Goal: Information Seeking & Learning: Learn about a topic

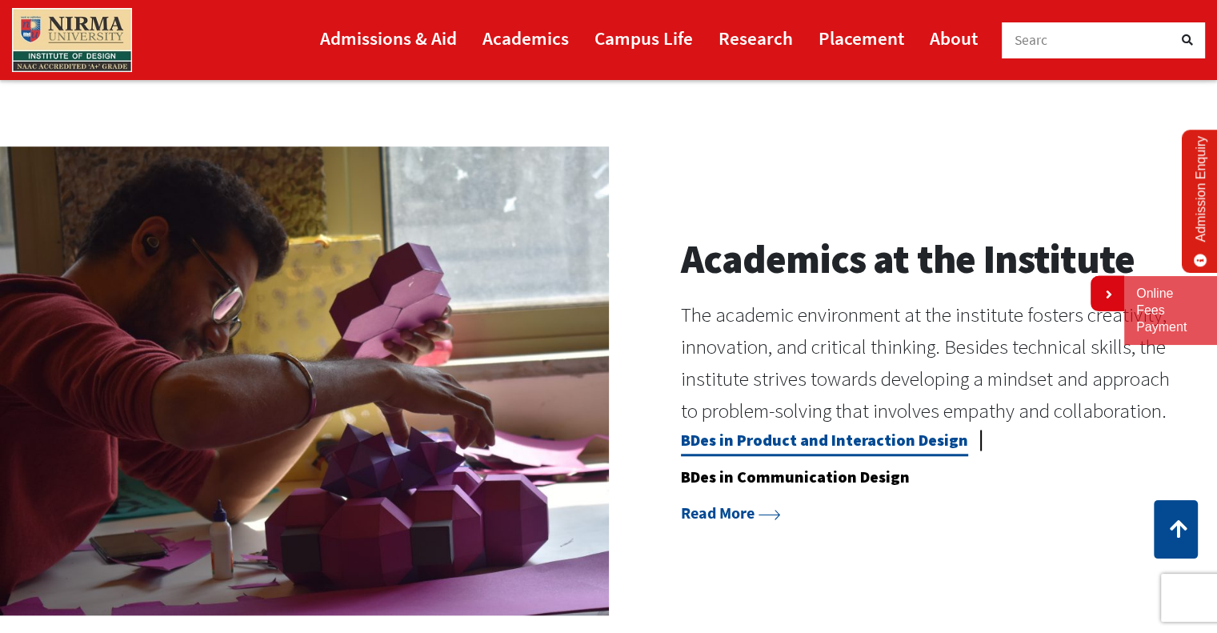
click at [769, 435] on link "BDes in Product and Interaction Design" at bounding box center [824, 443] width 287 height 26
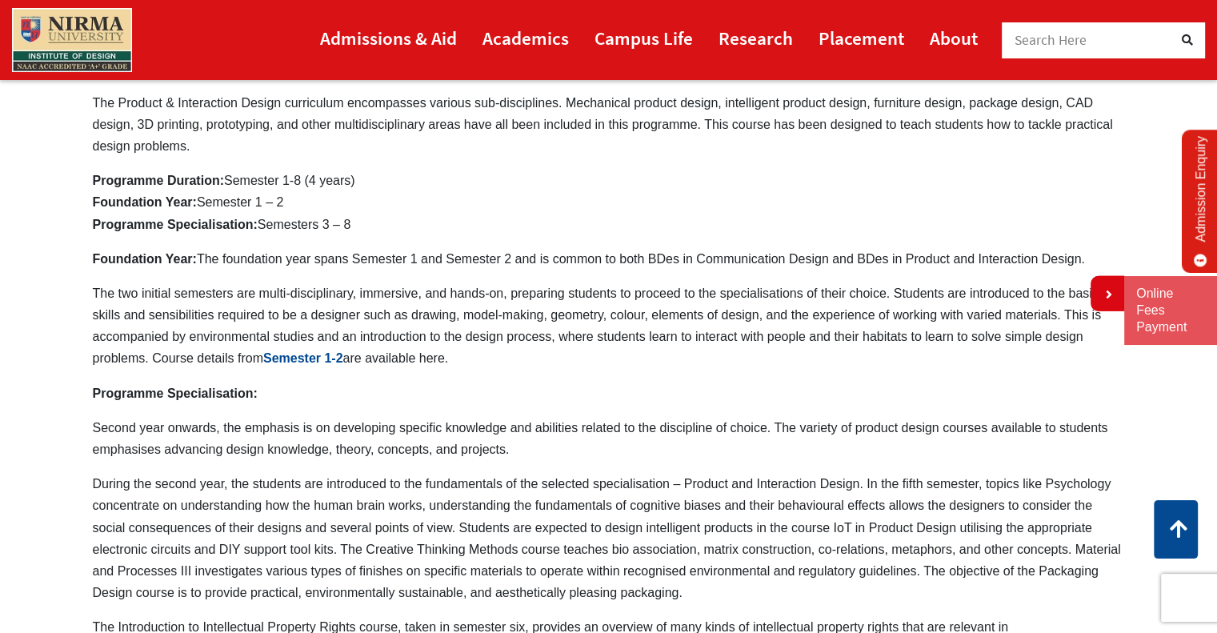
scroll to position [518, 0]
click at [286, 354] on link "Semester 1-2" at bounding box center [303, 359] width 80 height 14
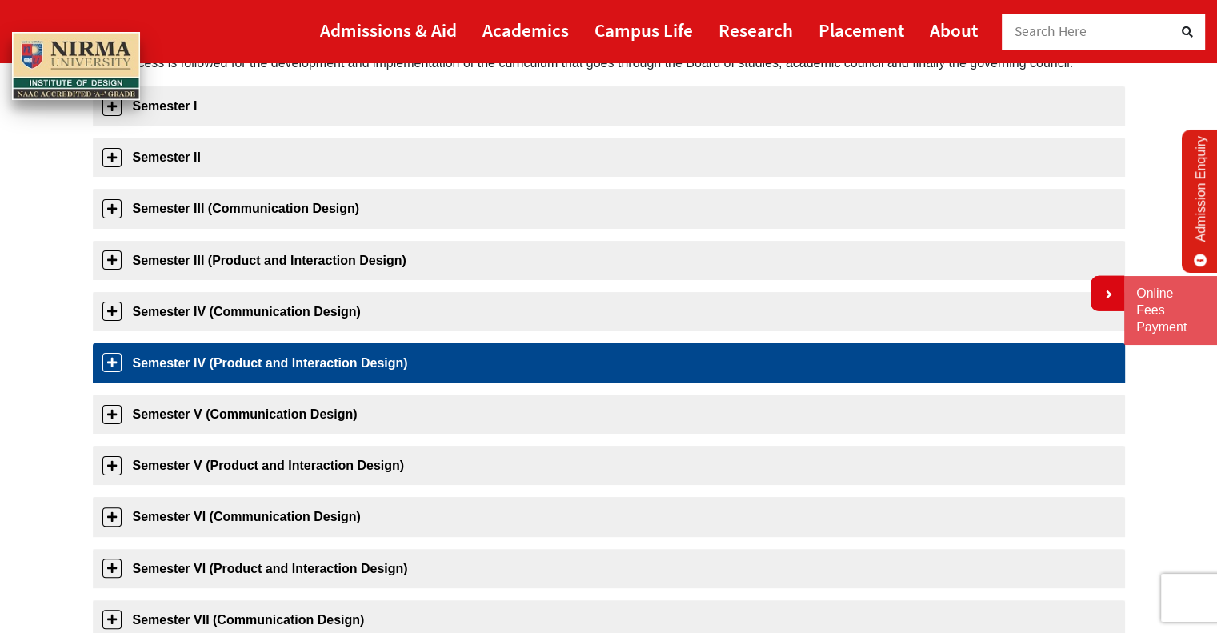
scroll to position [266, 0]
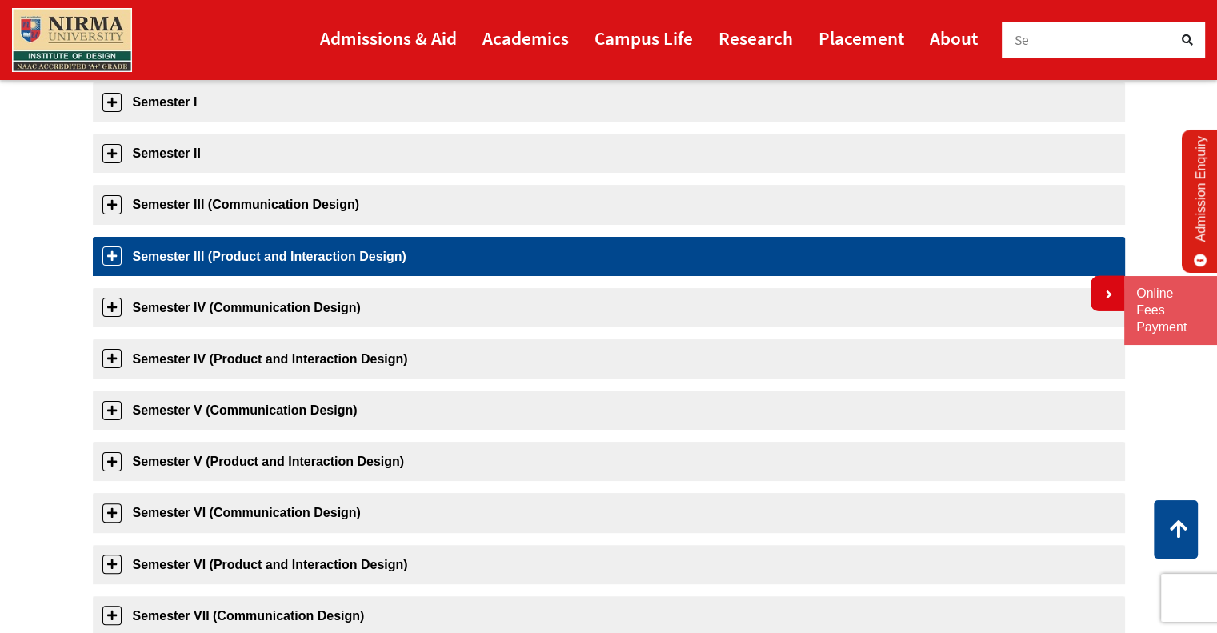
click at [224, 242] on link "Semester III (Product and Interaction Design)" at bounding box center [609, 256] width 1032 height 39
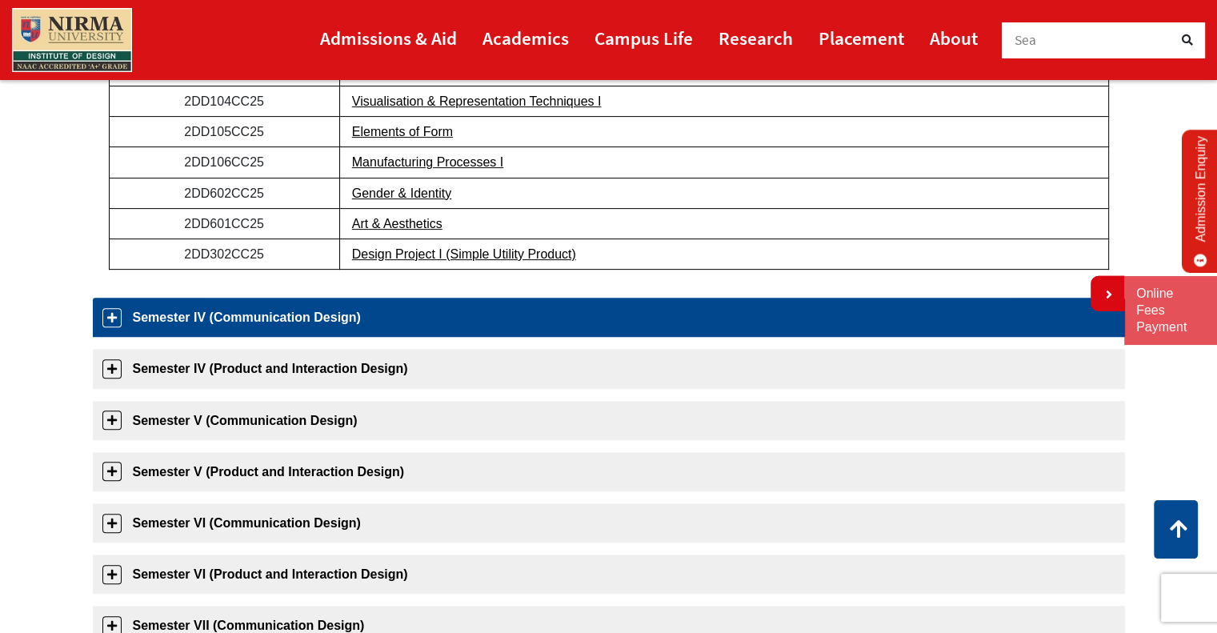
scroll to position [541, 0]
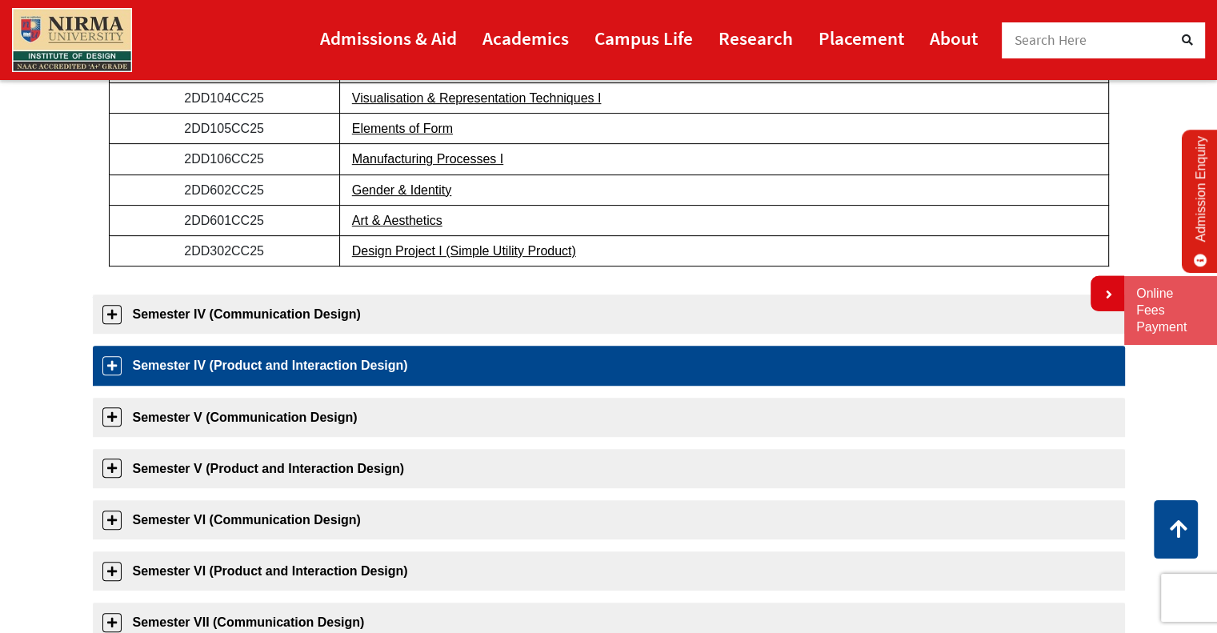
click at [291, 354] on link "Semester IV (Product and Interaction Design)" at bounding box center [609, 365] width 1032 height 39
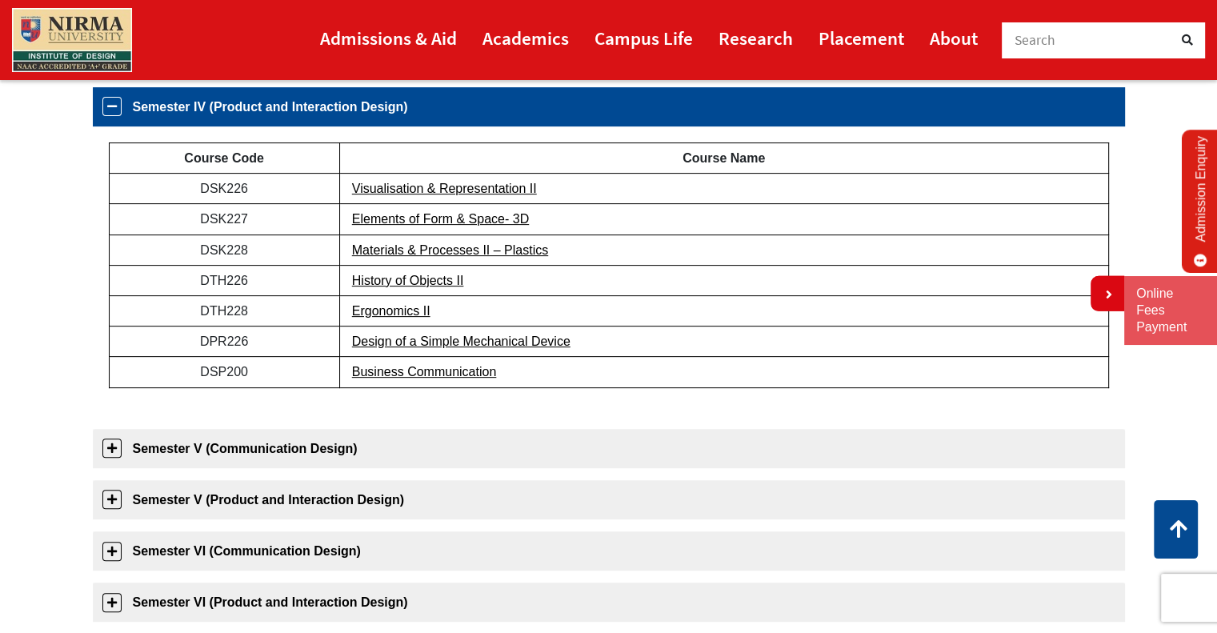
scroll to position [509, 0]
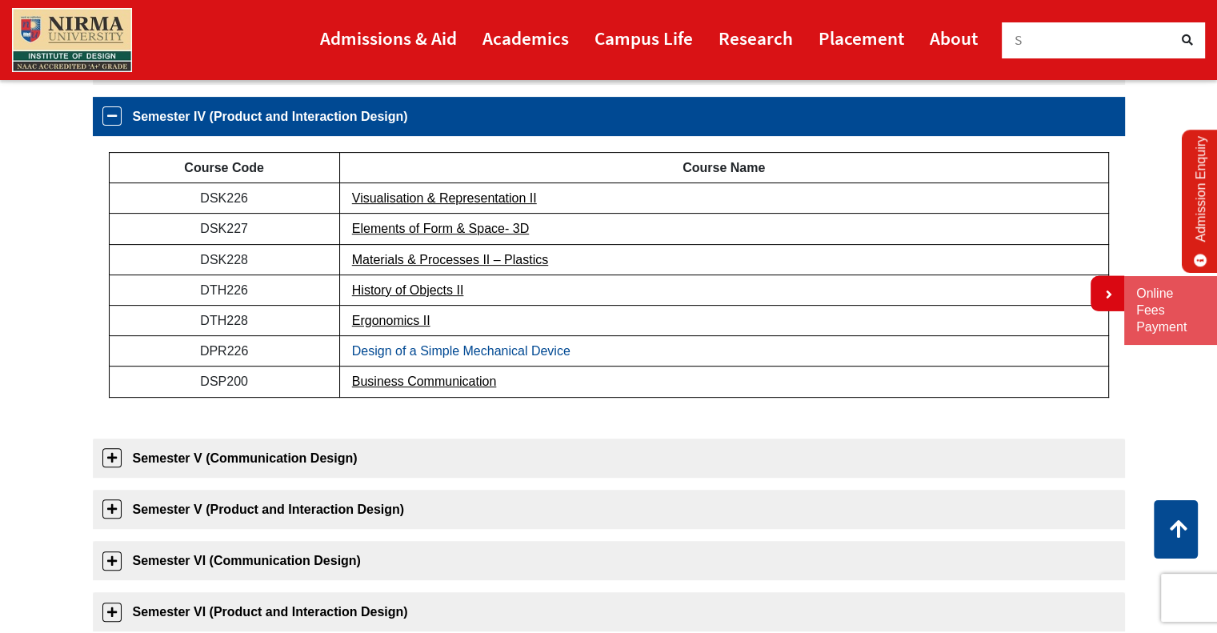
click at [447, 354] on link "Design of a Simple Mechanical Device" at bounding box center [461, 351] width 218 height 14
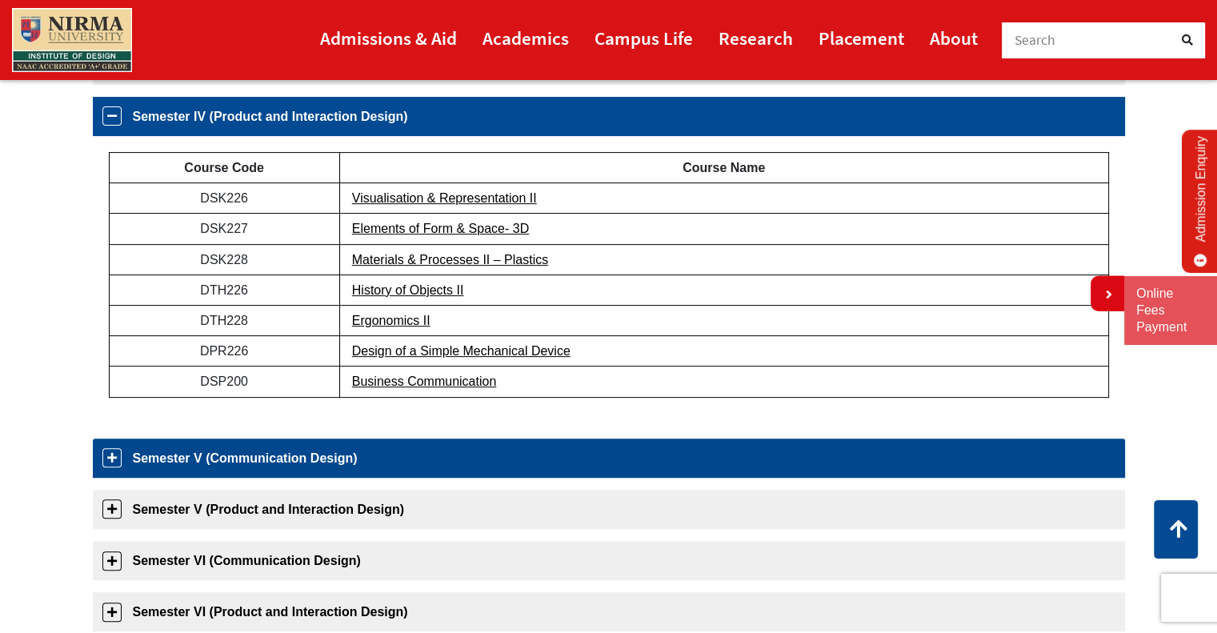
click at [279, 457] on link "Semester V (Communication Design)" at bounding box center [609, 457] width 1032 height 39
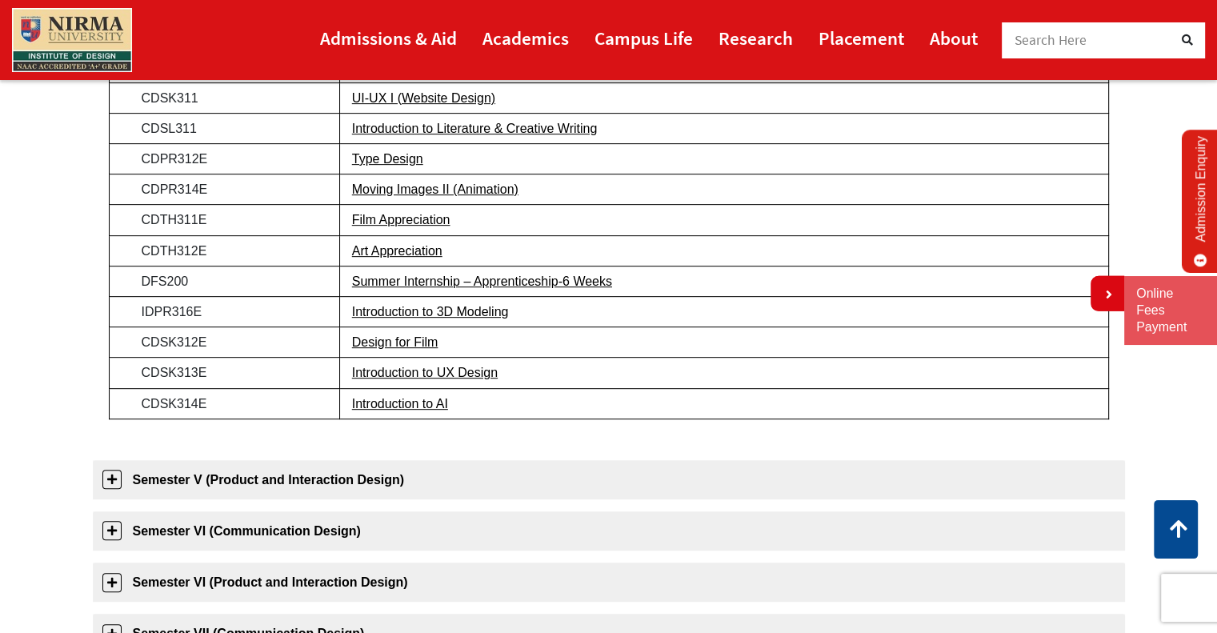
scroll to position [693, 0]
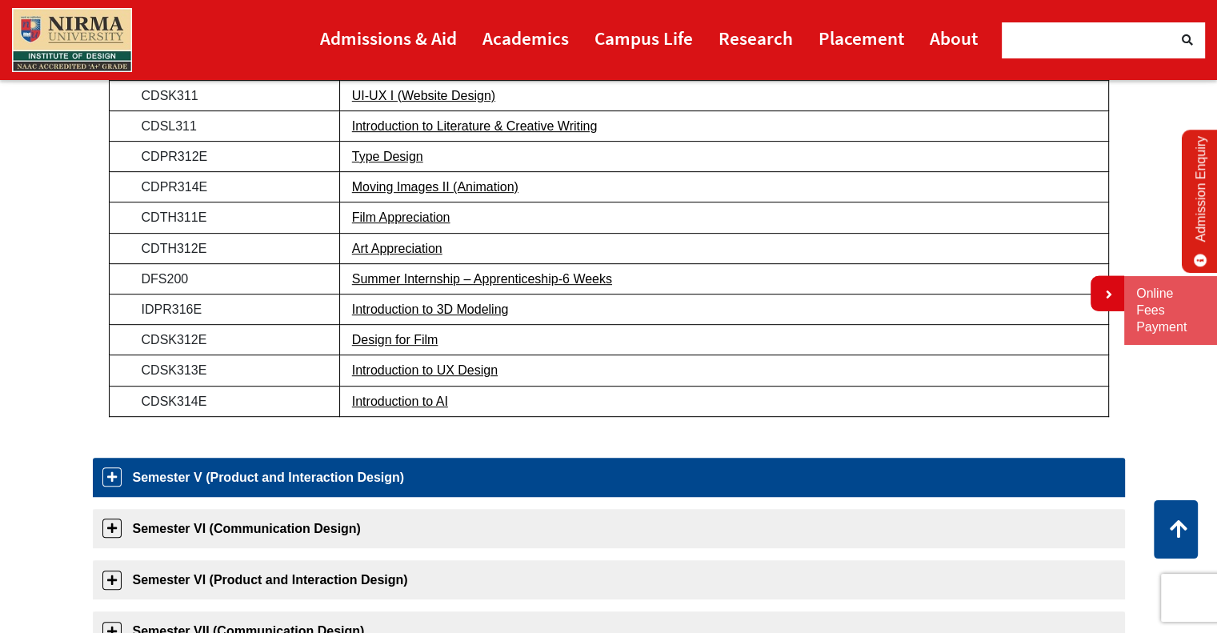
click at [256, 482] on link "Semester V (Product and Interaction Design)" at bounding box center [609, 477] width 1032 height 39
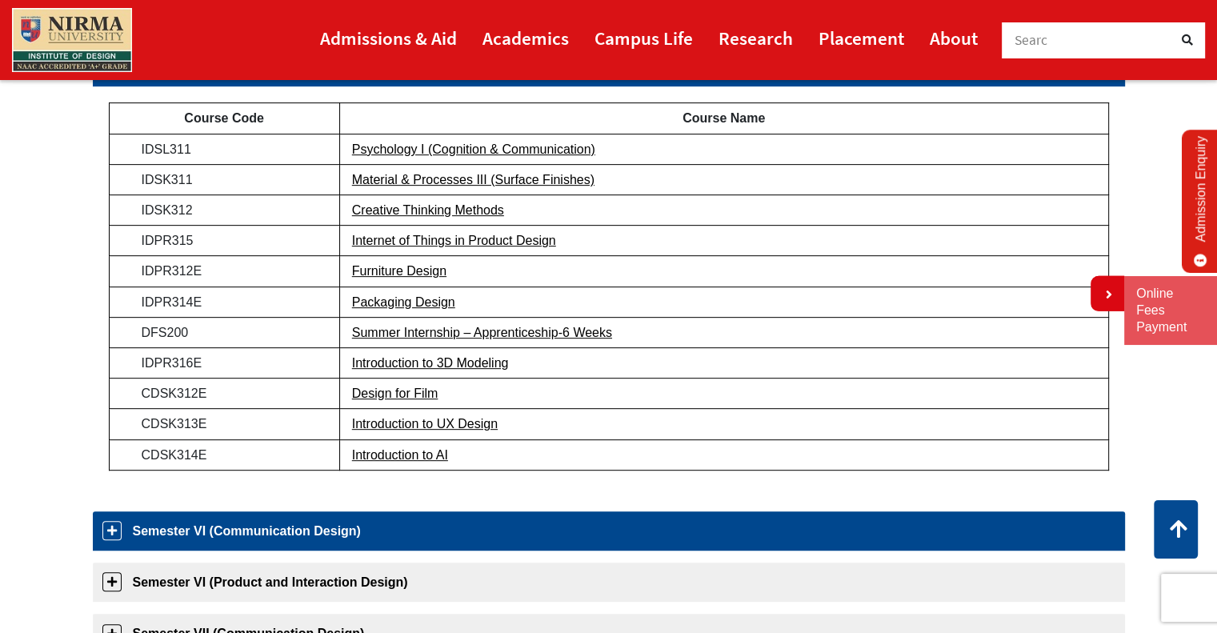
click at [295, 490] on div "Semester I Course Code Course Name 1DD101CC24 Drawing I 1DD102CC24 Elements and…" at bounding box center [609, 253] width 1032 height 1131
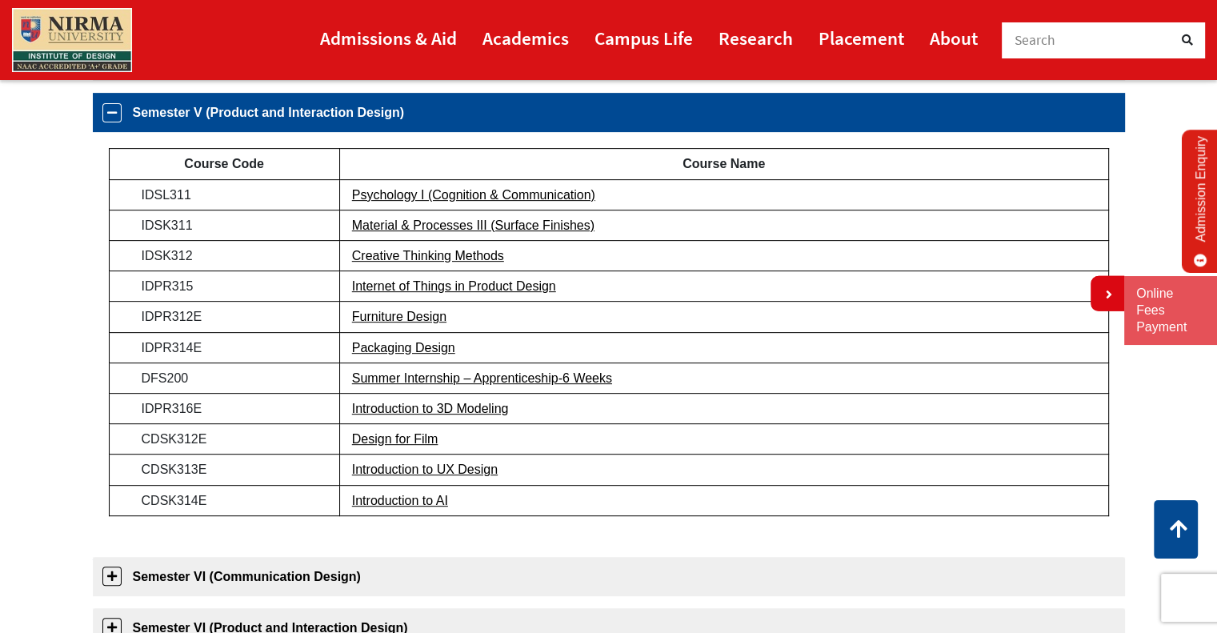
scroll to position [612, 0]
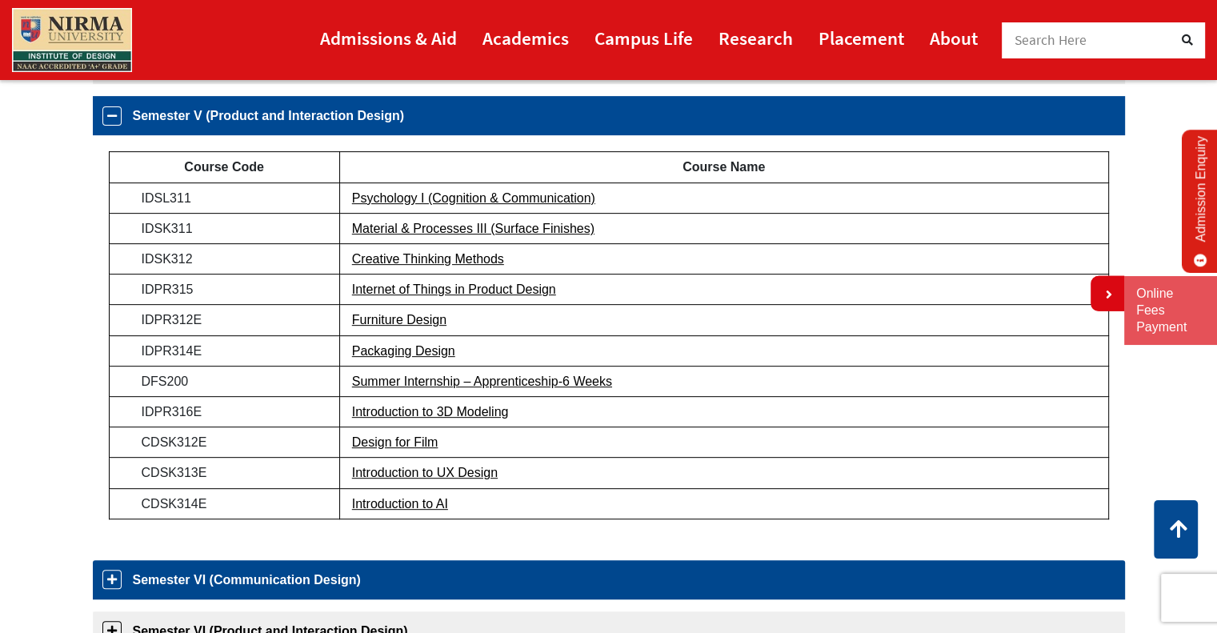
click at [283, 578] on link "Semester VI (Communication Design)" at bounding box center [609, 579] width 1032 height 39
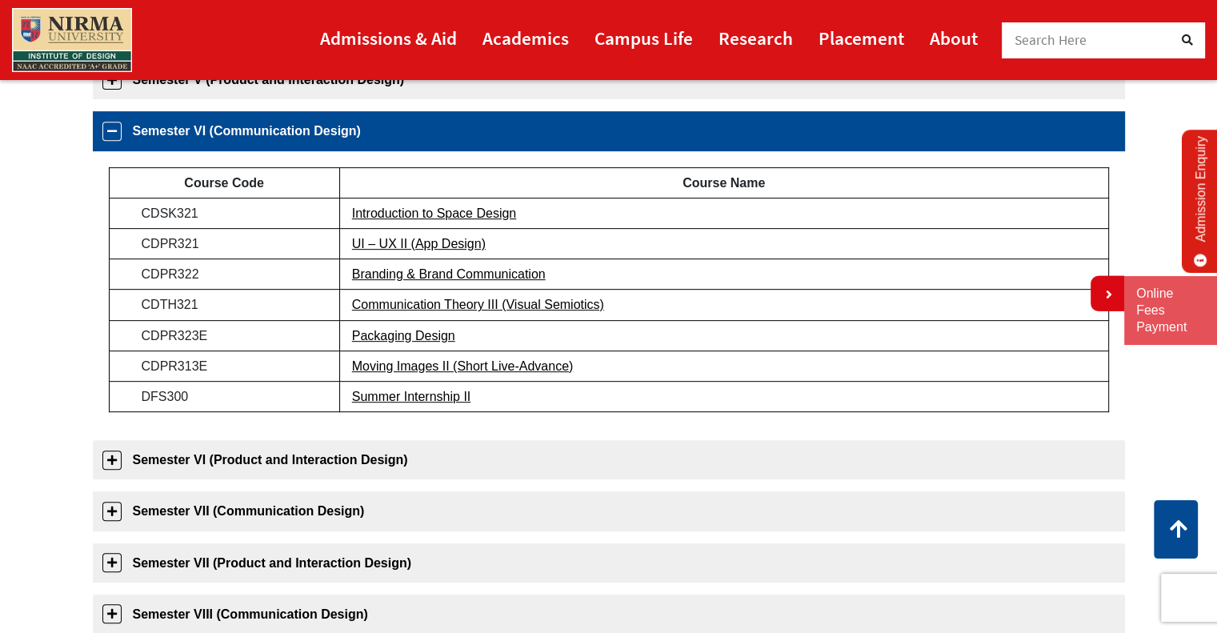
scroll to position [663, 0]
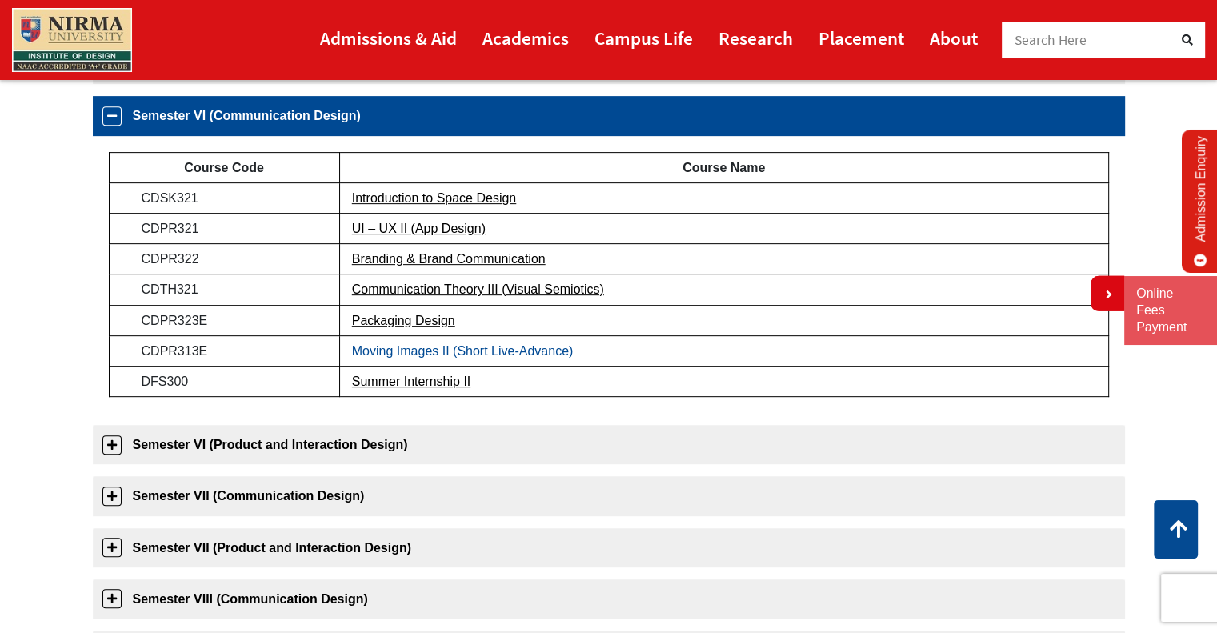
click at [429, 354] on link "Moving Images II (Short Live-Advance)" at bounding box center [463, 351] width 222 height 14
click at [403, 319] on link "Packaging Design" at bounding box center [403, 321] width 103 height 14
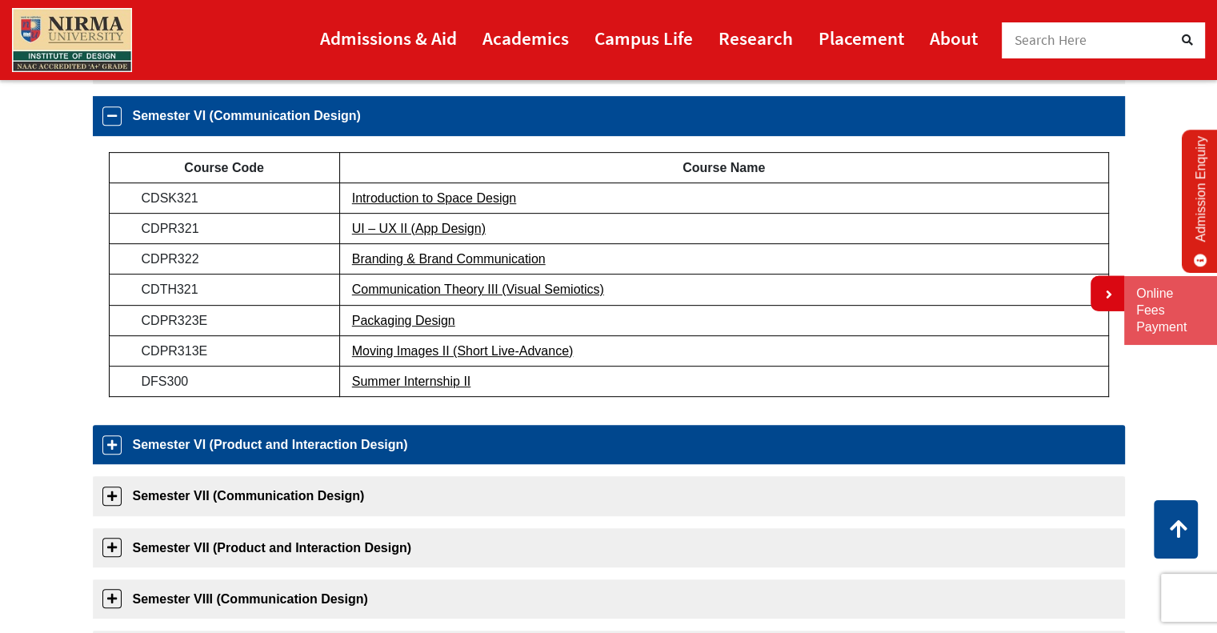
click at [362, 447] on link "Semester VI (Product and Interaction Design)" at bounding box center [609, 444] width 1032 height 39
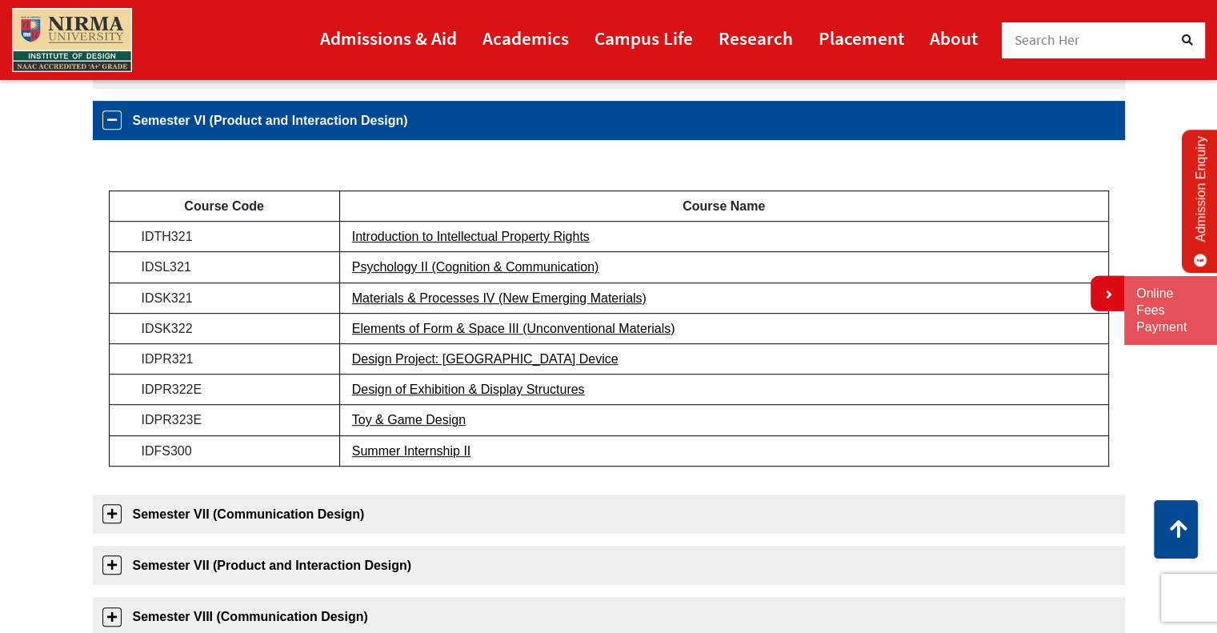
scroll to position [714, 0]
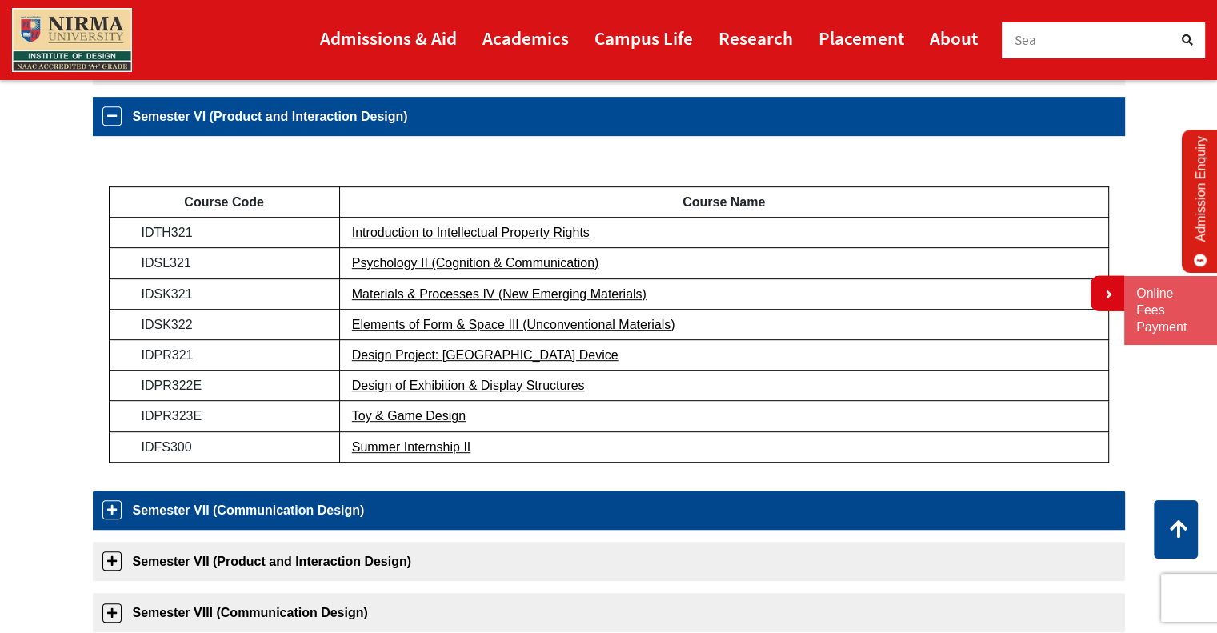
click at [297, 505] on link "Semester VII (Communication Design)" at bounding box center [609, 509] width 1032 height 39
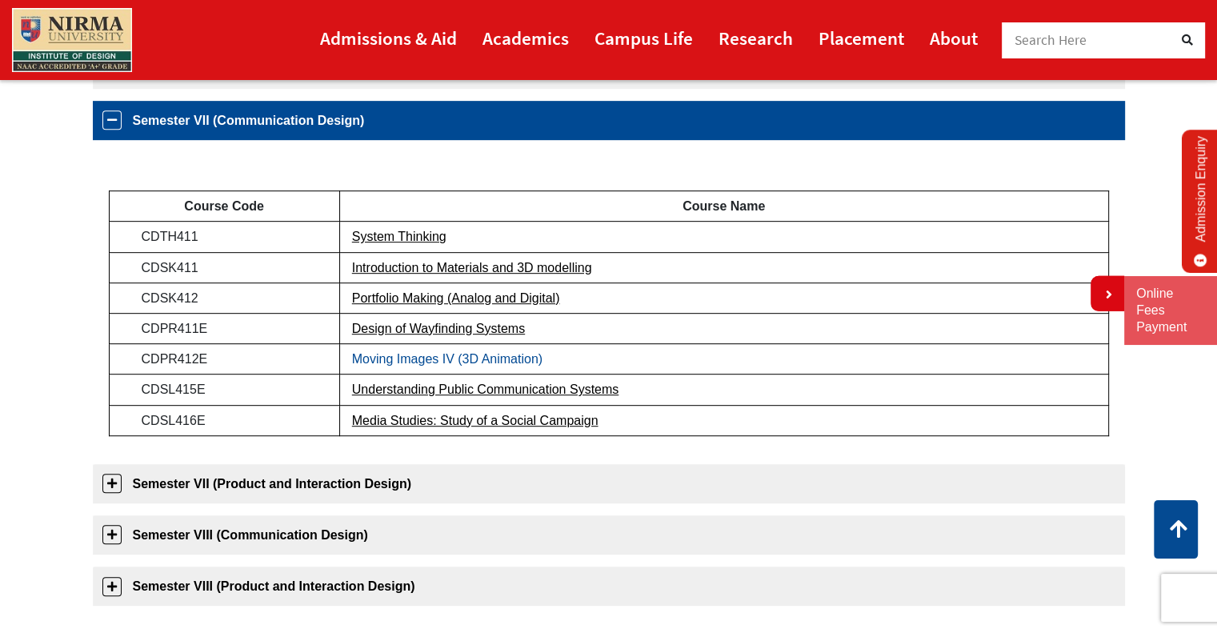
scroll to position [765, 0]
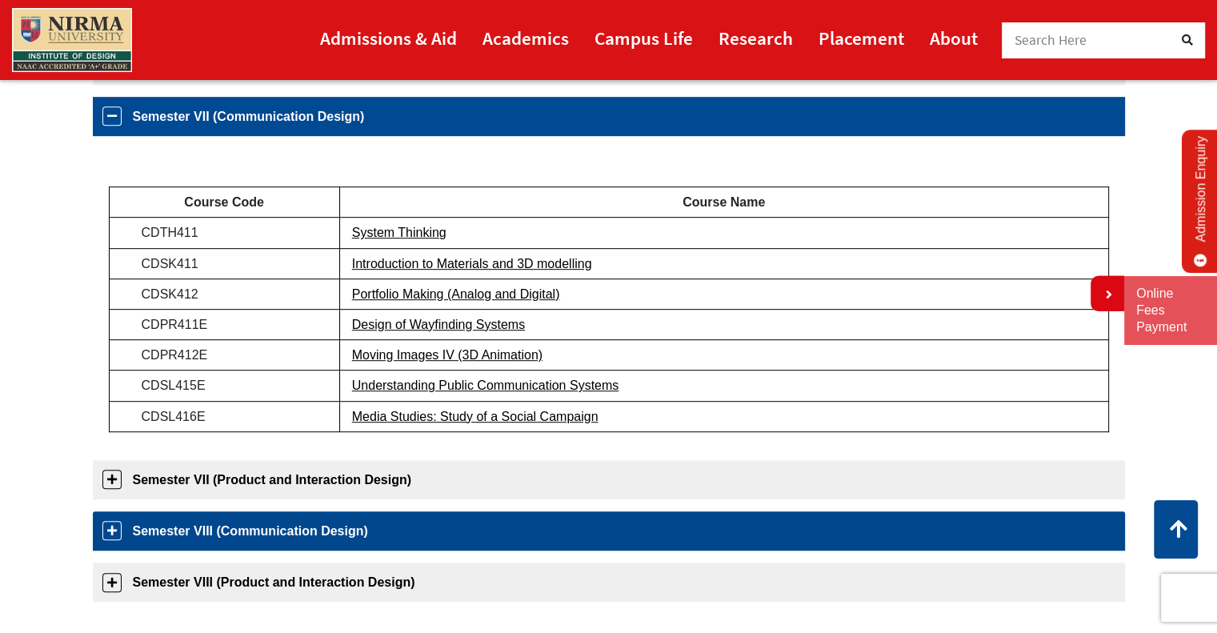
click at [334, 518] on link "Semester VIII (Communication Design)" at bounding box center [609, 530] width 1032 height 39
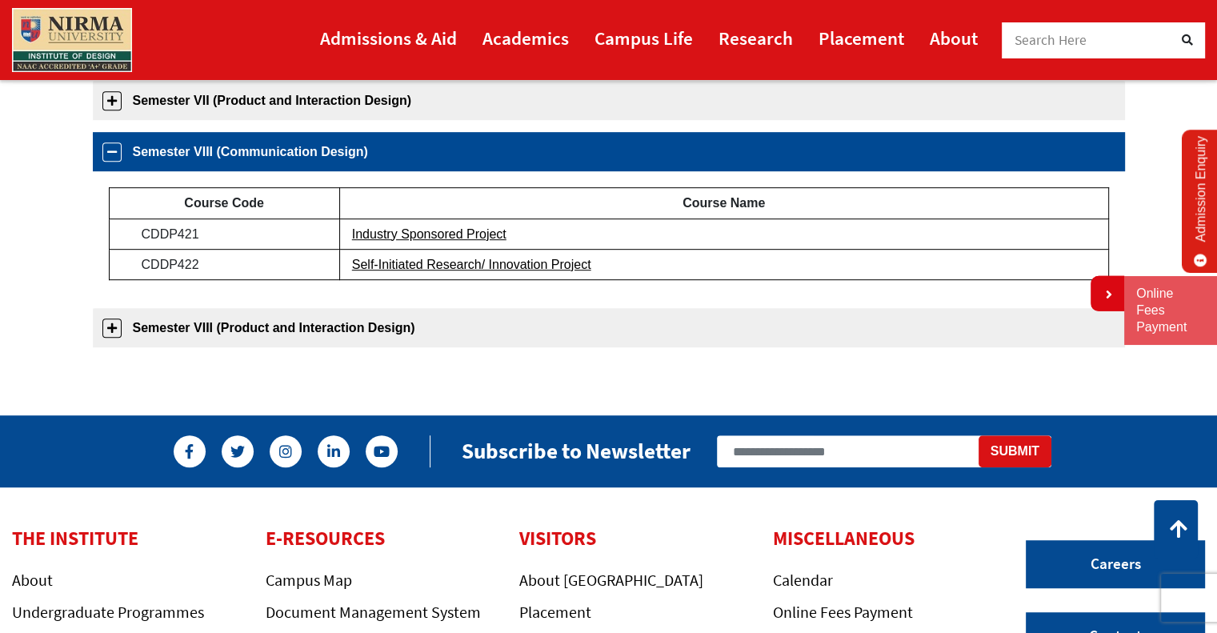
scroll to position [869, 0]
